Goal: Transaction & Acquisition: Download file/media

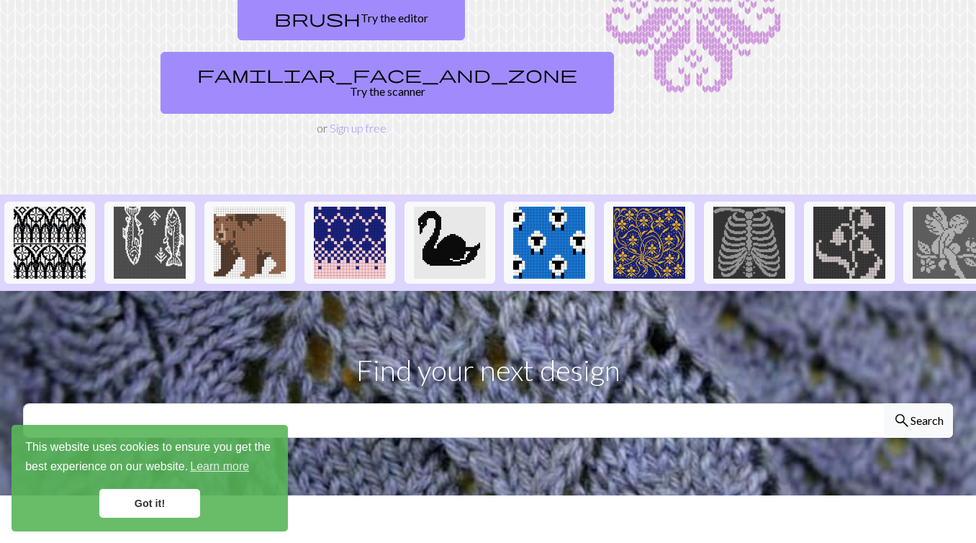
scroll to position [197, 0]
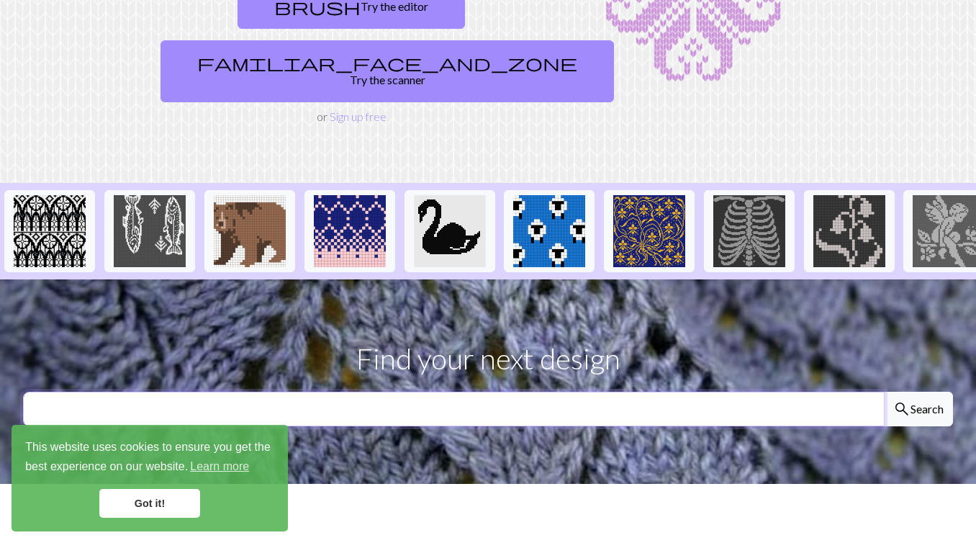
click at [550, 391] on input "text" at bounding box center [453, 408] width 861 height 35
type input "fish"
click at [884, 391] on button "search Search" at bounding box center [918, 408] width 69 height 35
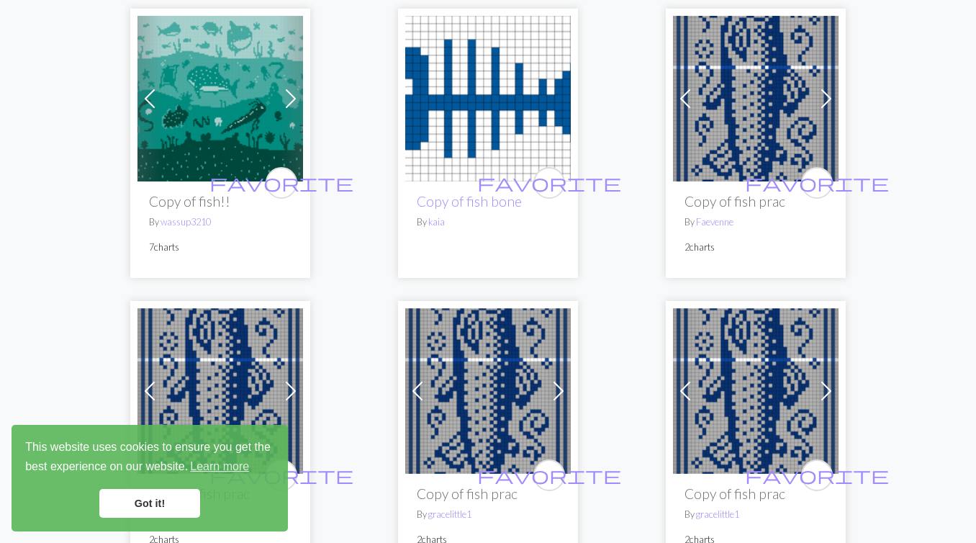
scroll to position [1679, 0]
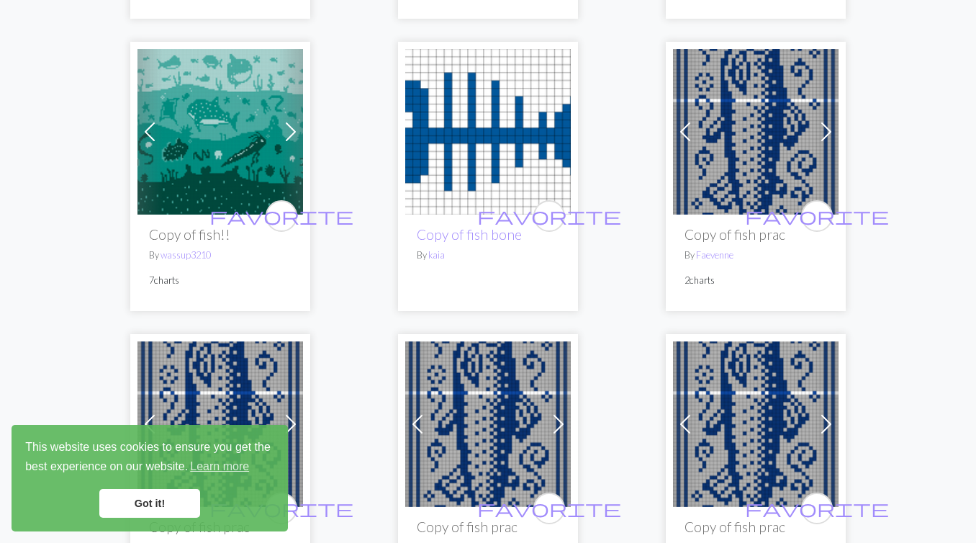
click at [753, 168] on img at bounding box center [756, 132] width 166 height 166
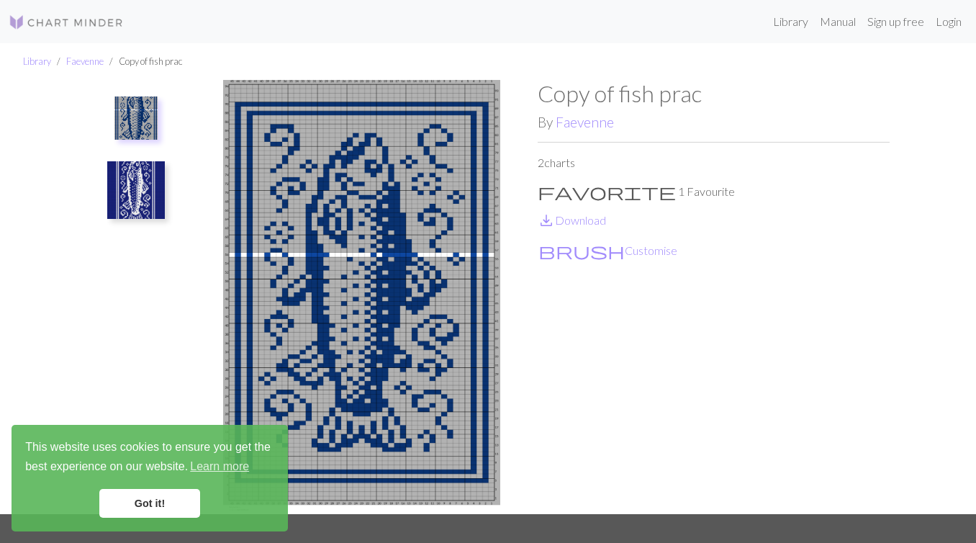
click at [146, 190] on img at bounding box center [136, 190] width 58 height 58
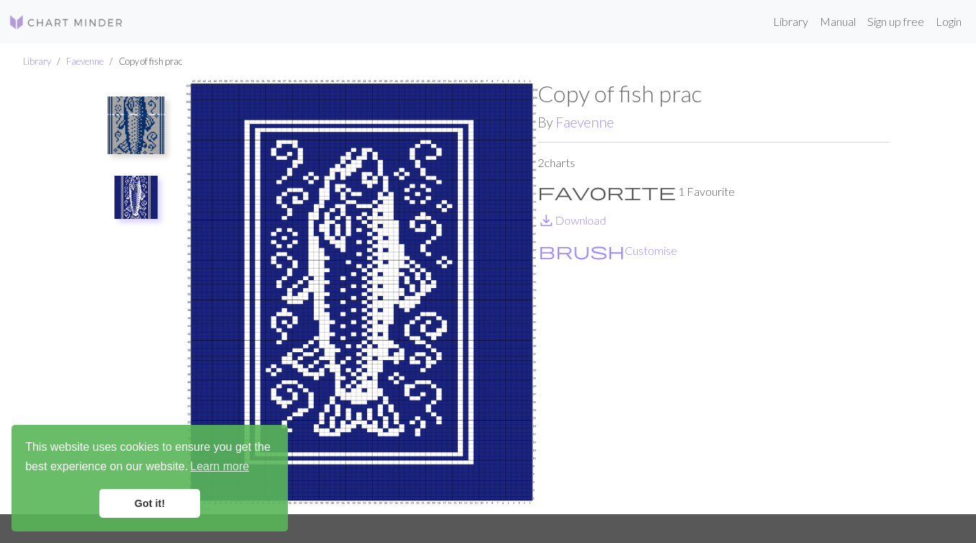
click at [141, 121] on img at bounding box center [136, 125] width 58 height 58
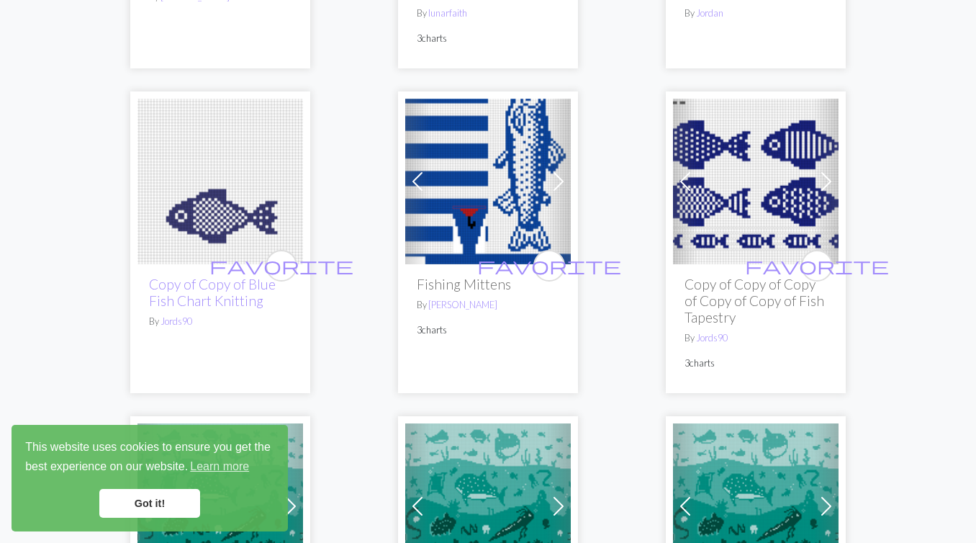
scroll to position [766, 0]
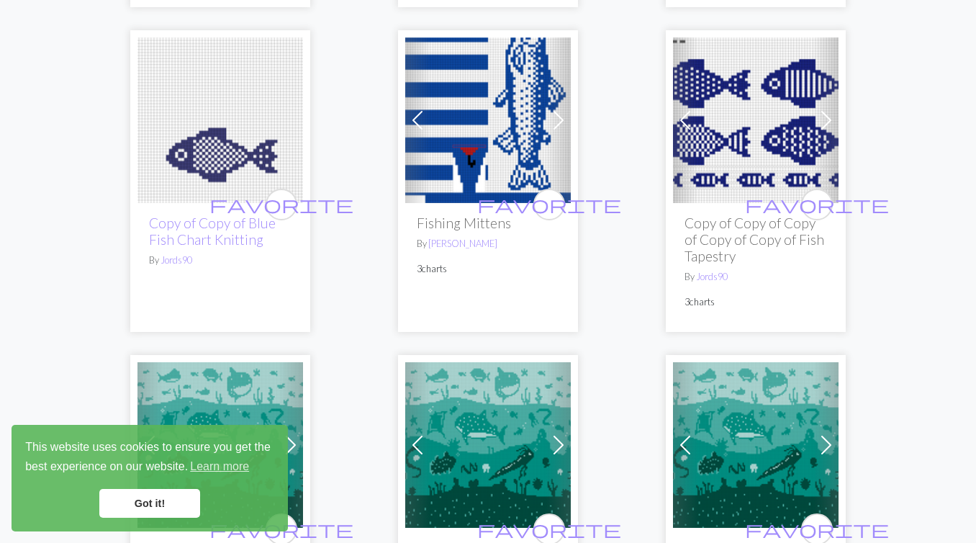
click at [157, 500] on link "Got it!" at bounding box center [149, 503] width 101 height 29
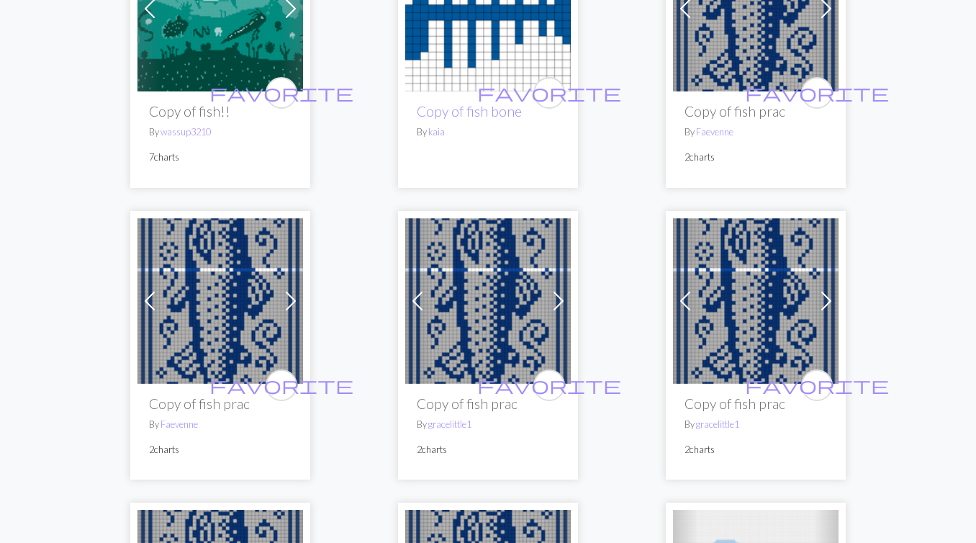
scroll to position [1800, 0]
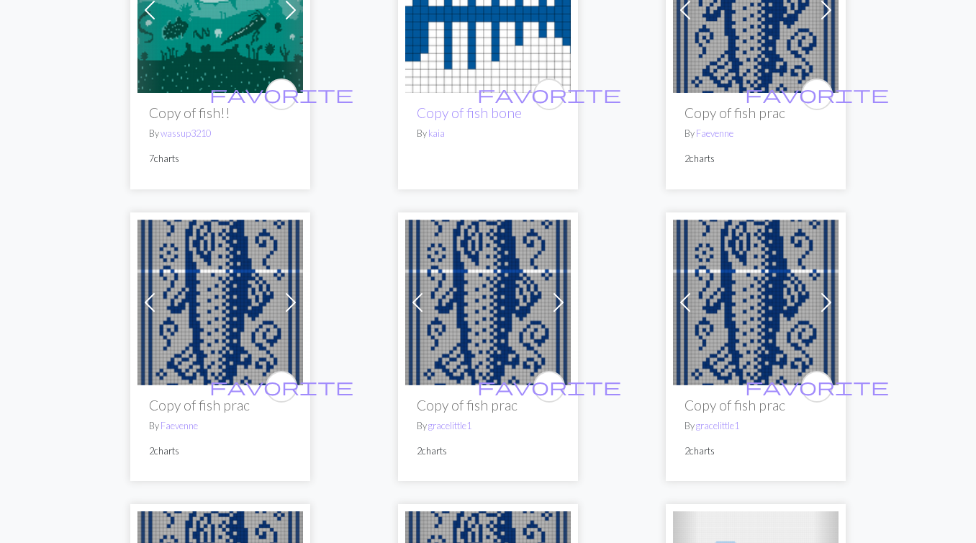
click at [470, 335] on img at bounding box center [488, 302] width 166 height 166
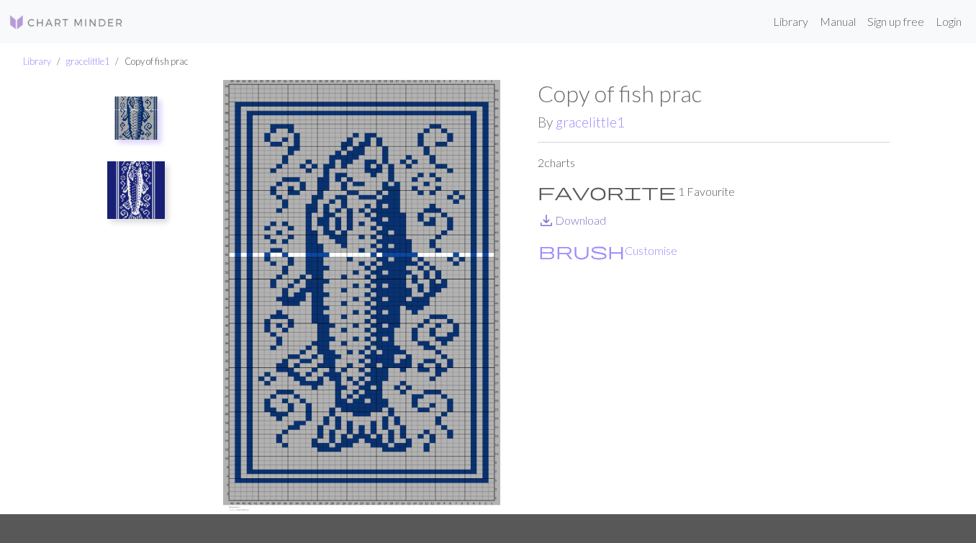
click at [577, 222] on link "save_alt Download" at bounding box center [572, 220] width 68 height 14
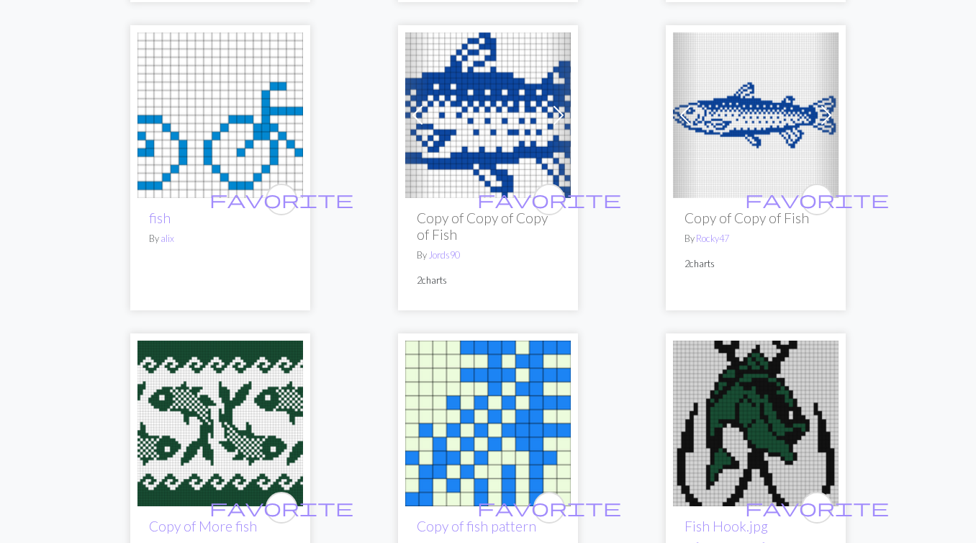
scroll to position [2882, 0]
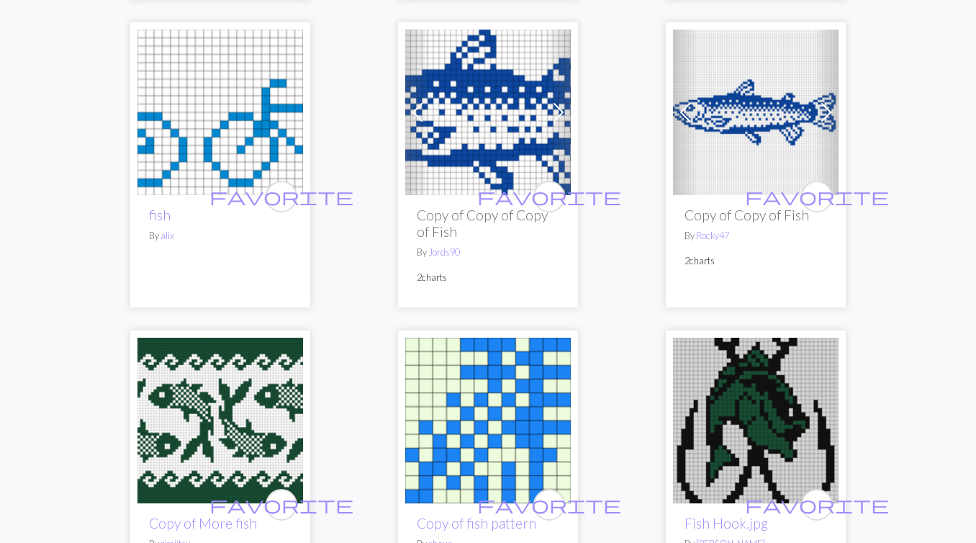
click at [717, 121] on img at bounding box center [756, 113] width 166 height 166
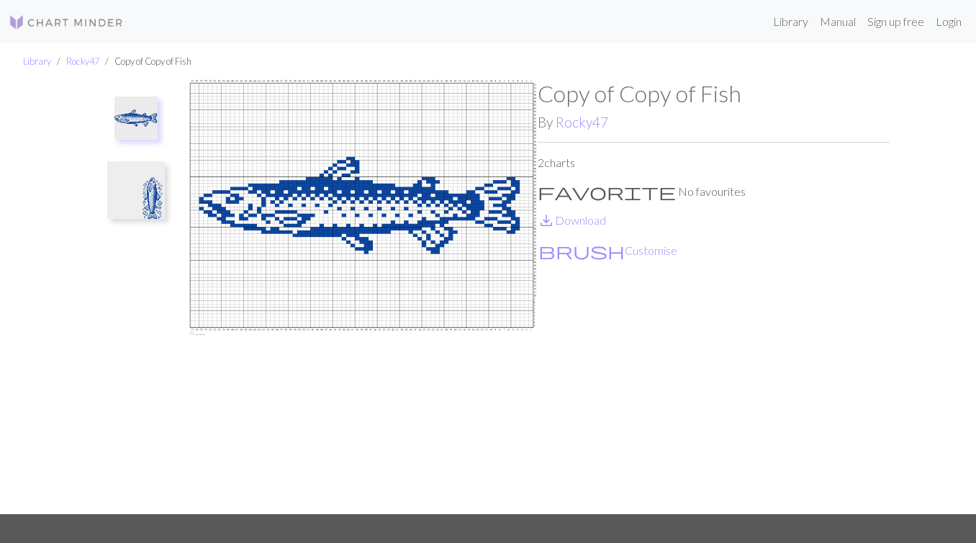
click at [150, 187] on img at bounding box center [136, 190] width 58 height 58
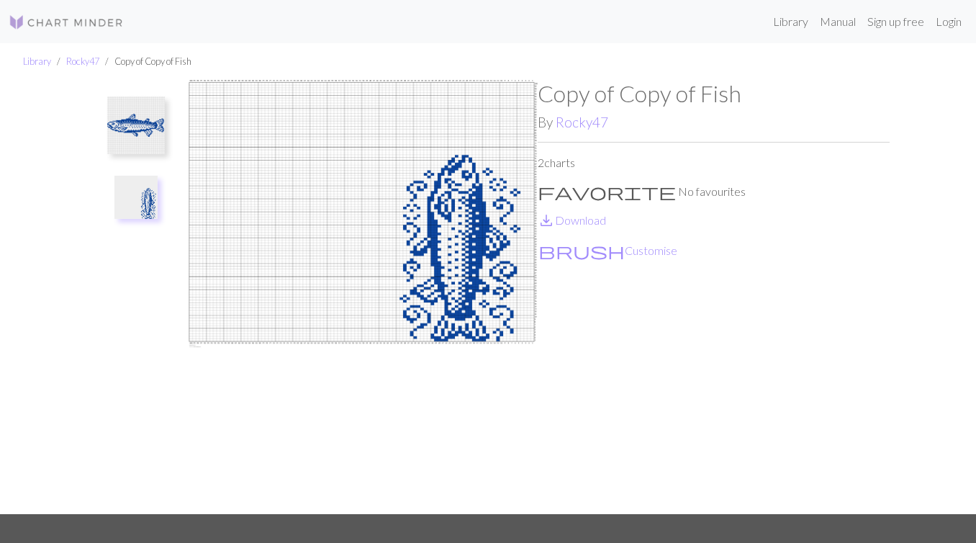
click at [141, 104] on img at bounding box center [136, 125] width 58 height 58
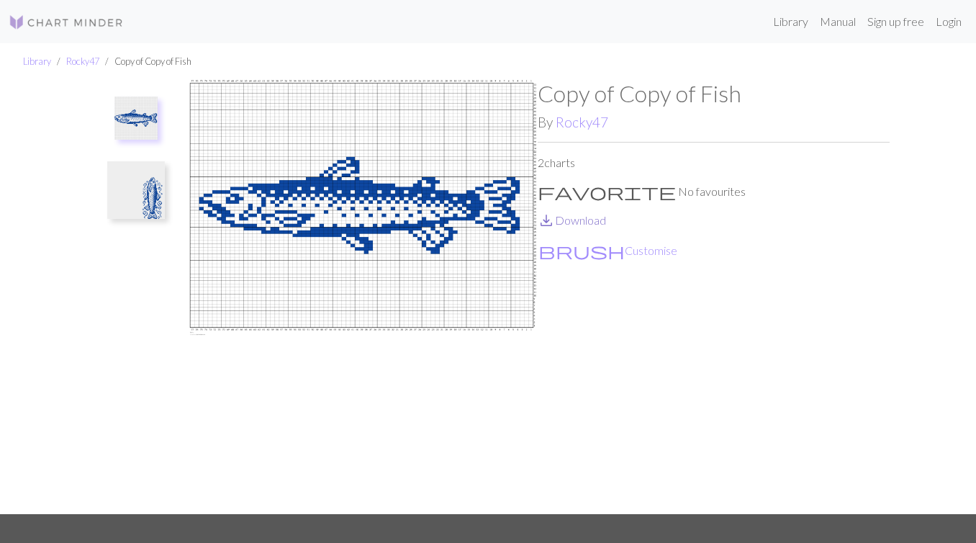
click at [593, 215] on link "save_alt Download" at bounding box center [572, 220] width 68 height 14
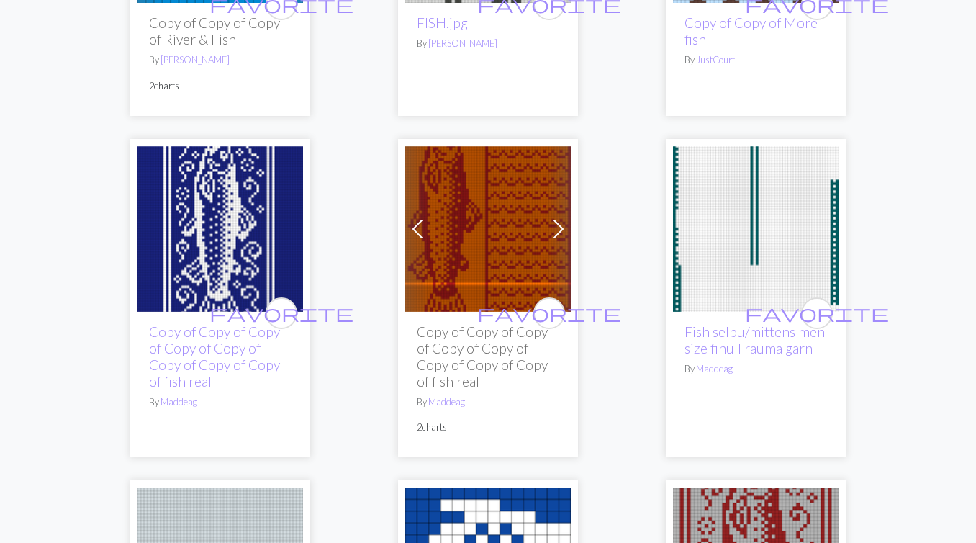
scroll to position [4243, 0]
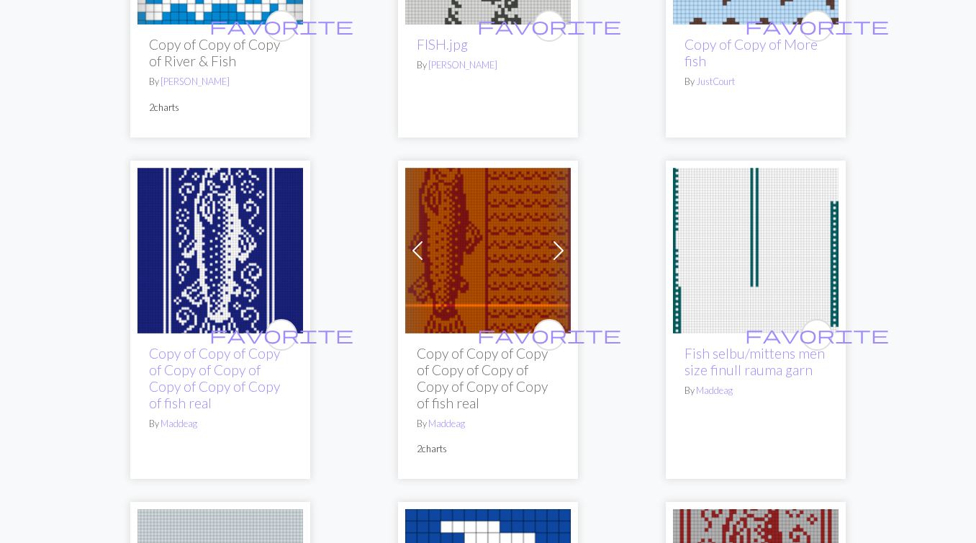
click at [484, 220] on img at bounding box center [488, 251] width 166 height 166
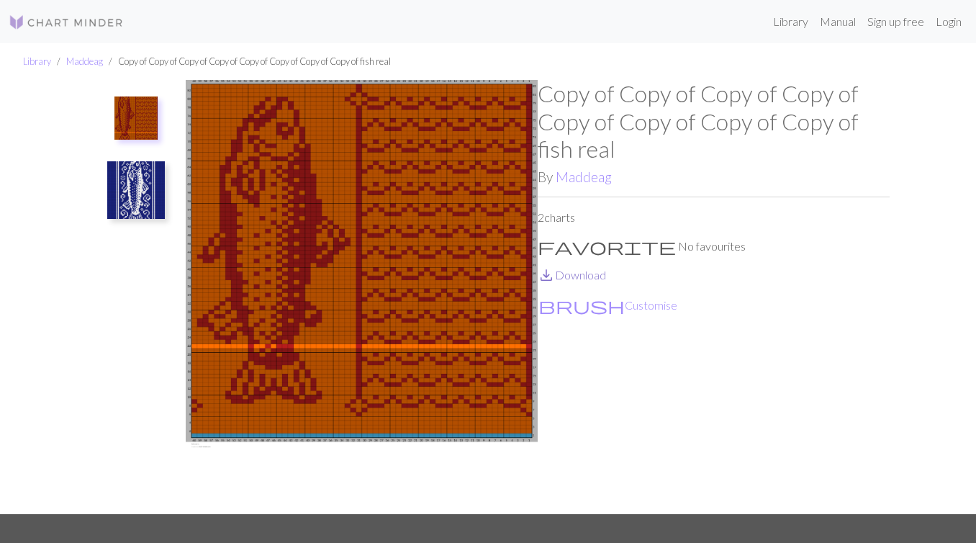
click at [570, 274] on link "save_alt Download" at bounding box center [572, 275] width 68 height 14
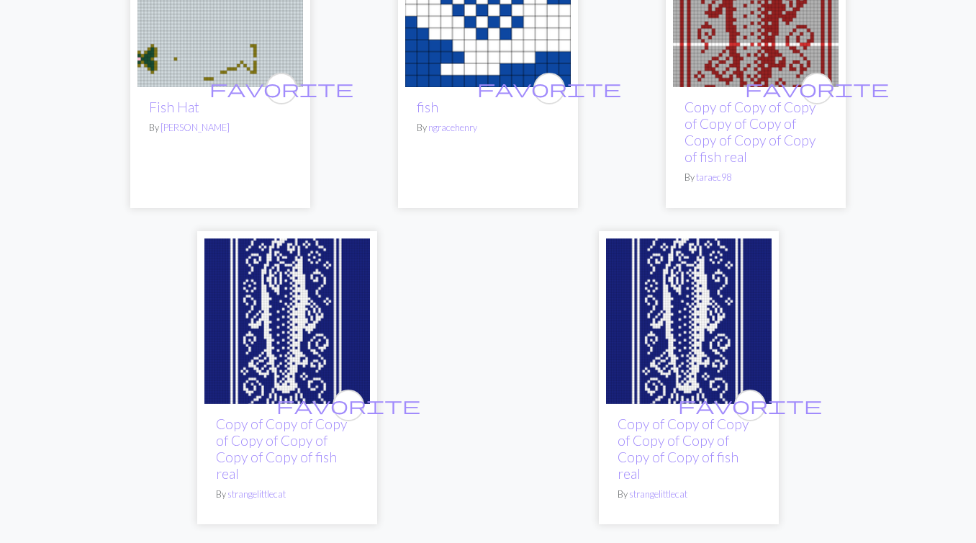
scroll to position [5090, 0]
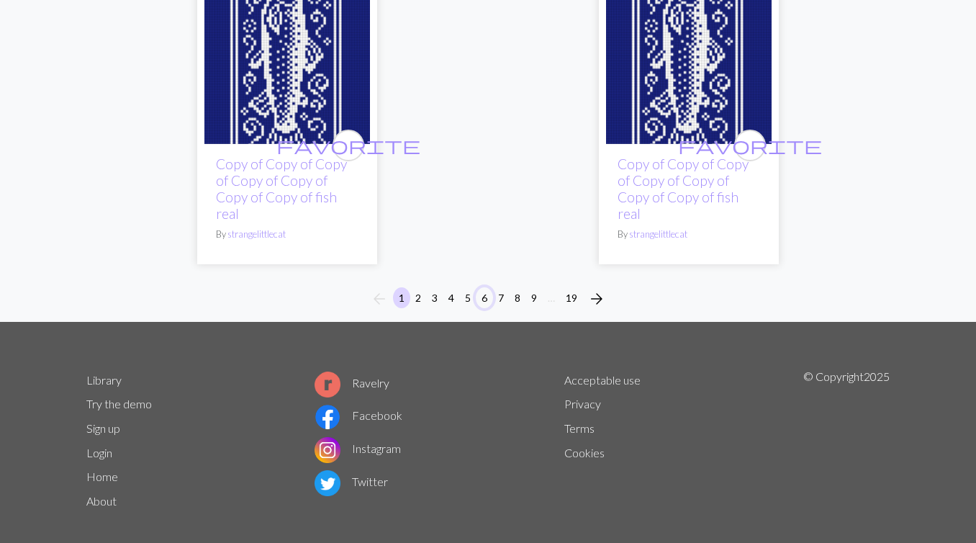
click at [489, 287] on button "6" at bounding box center [484, 297] width 17 height 21
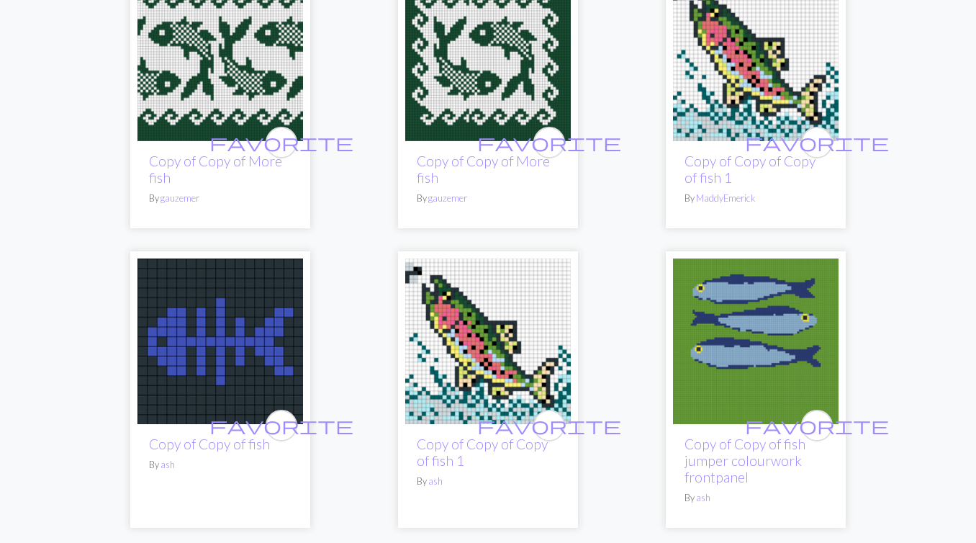
scroll to position [4637, 0]
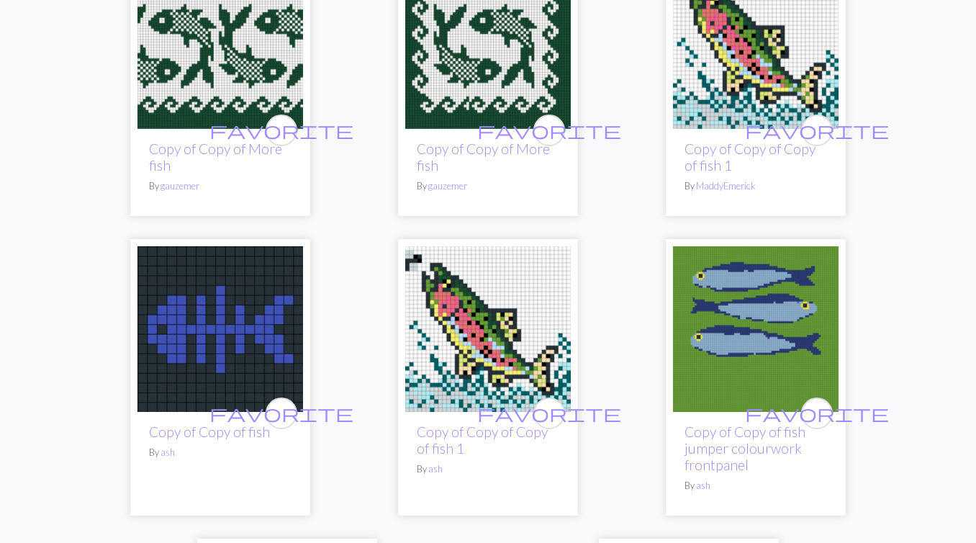
click at [478, 292] on img at bounding box center [488, 329] width 166 height 166
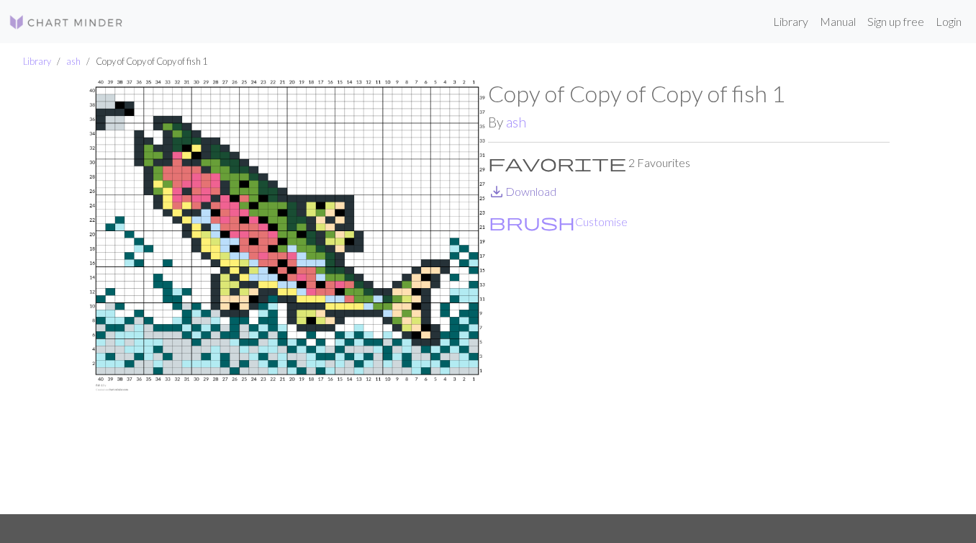
click at [545, 191] on link "save_alt Download" at bounding box center [522, 191] width 68 height 14
